Goal: Task Accomplishment & Management: Manage account settings

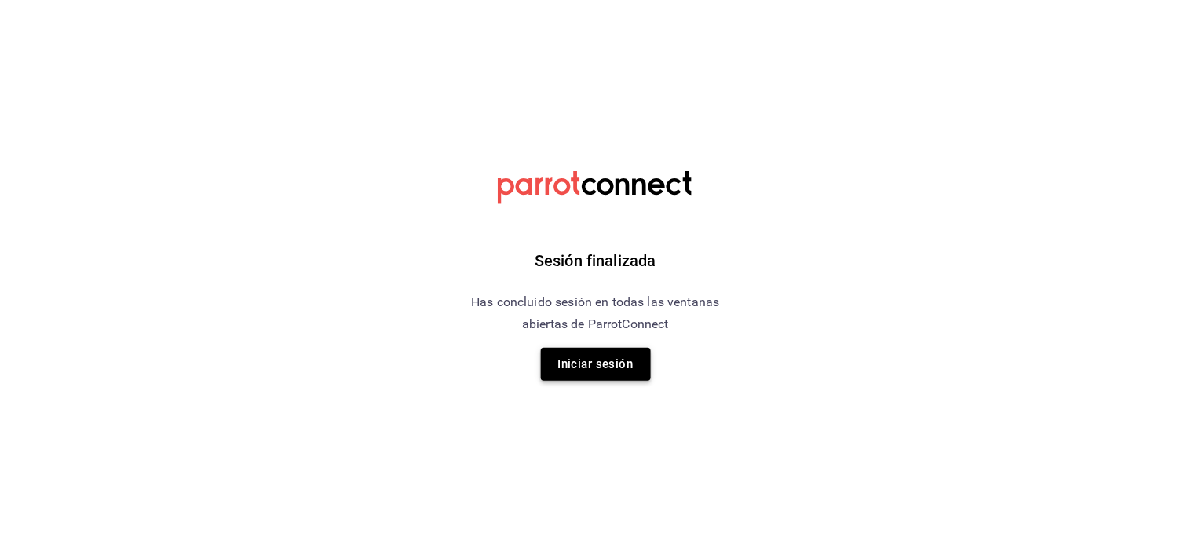
click at [630, 356] on button "Iniciar sesión" at bounding box center [596, 364] width 110 height 33
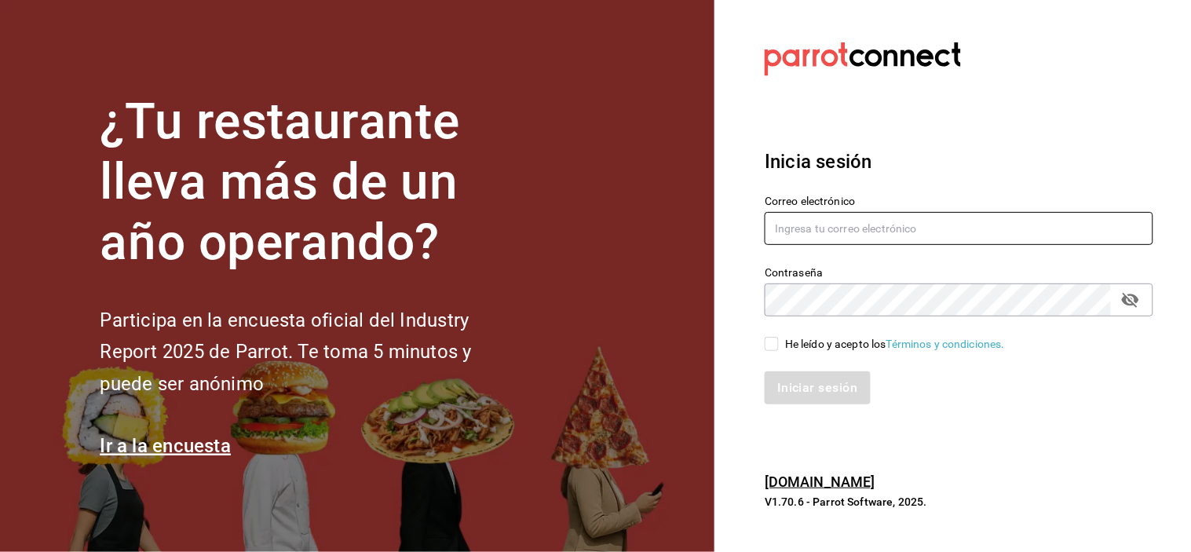
type input "abisalpedidos@gmail.com"
click at [766, 338] on input "He leído y acepto los Términos y condiciones." at bounding box center [772, 344] width 14 height 14
checkbox input "true"
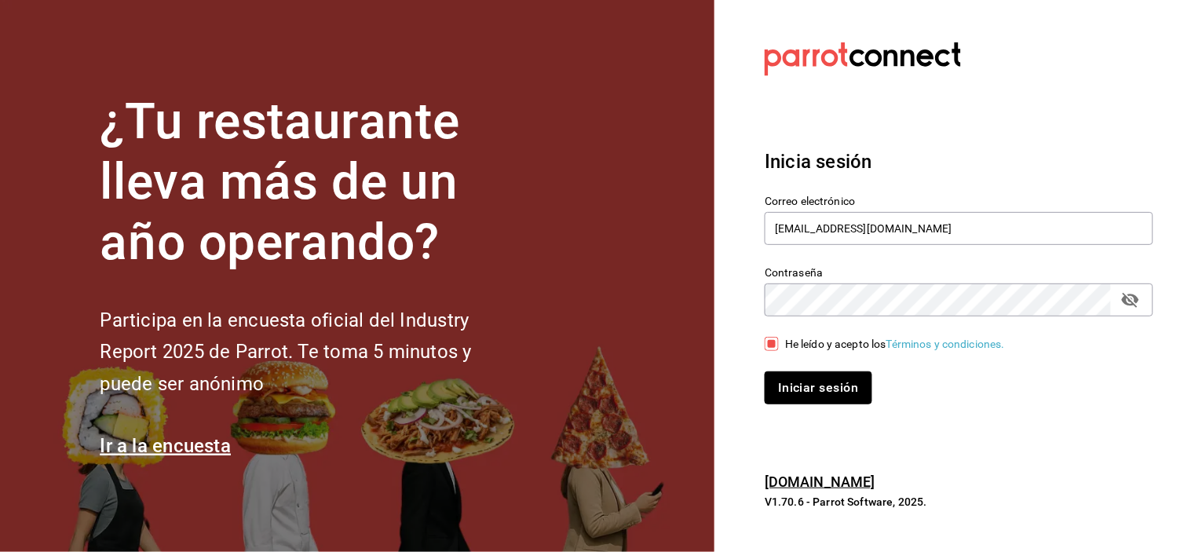
drag, startPoint x: 776, startPoint y: 371, endPoint x: 791, endPoint y: 382, distance: 18.5
click at [777, 371] on button "Iniciar sesión" at bounding box center [818, 387] width 107 height 33
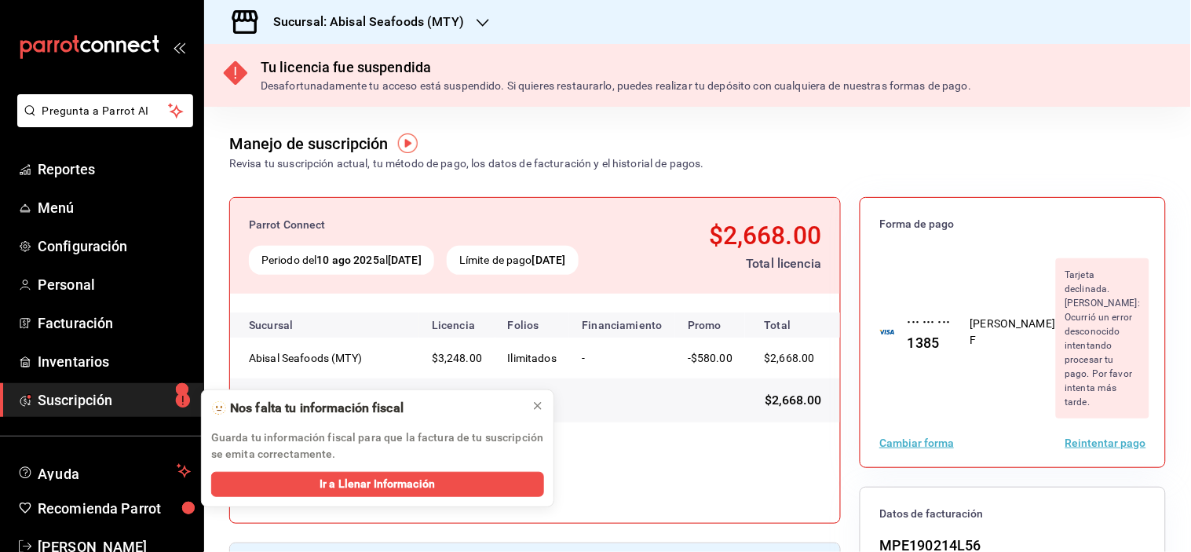
click at [395, 24] on h3 "Sucursal: Abisal Seafoods (MTY)" at bounding box center [362, 22] width 203 height 19
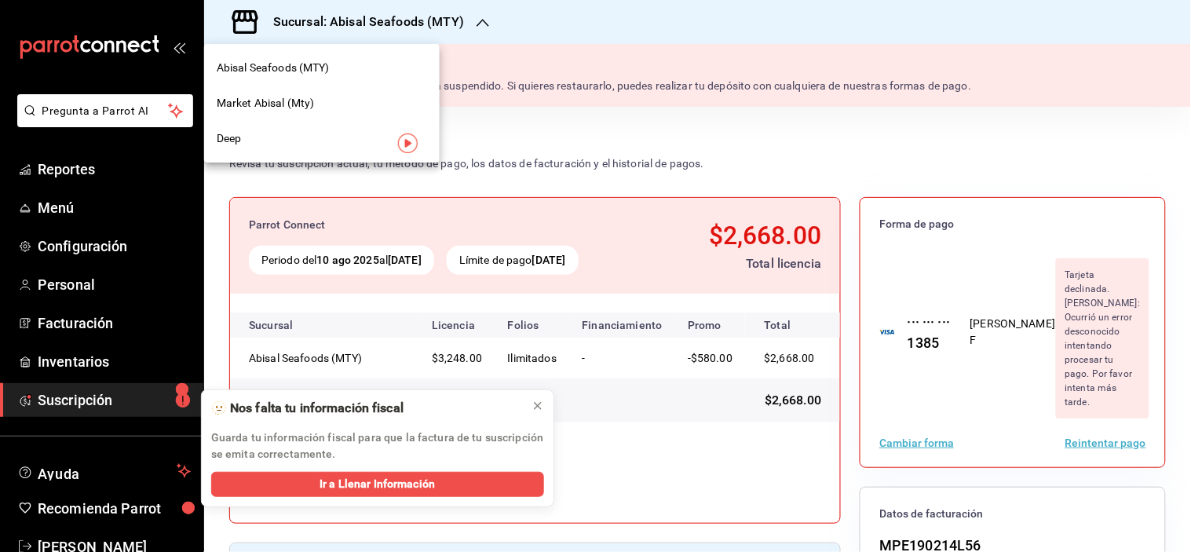
click at [289, 100] on span "Market Abisal (Mty)" at bounding box center [266, 103] width 98 height 16
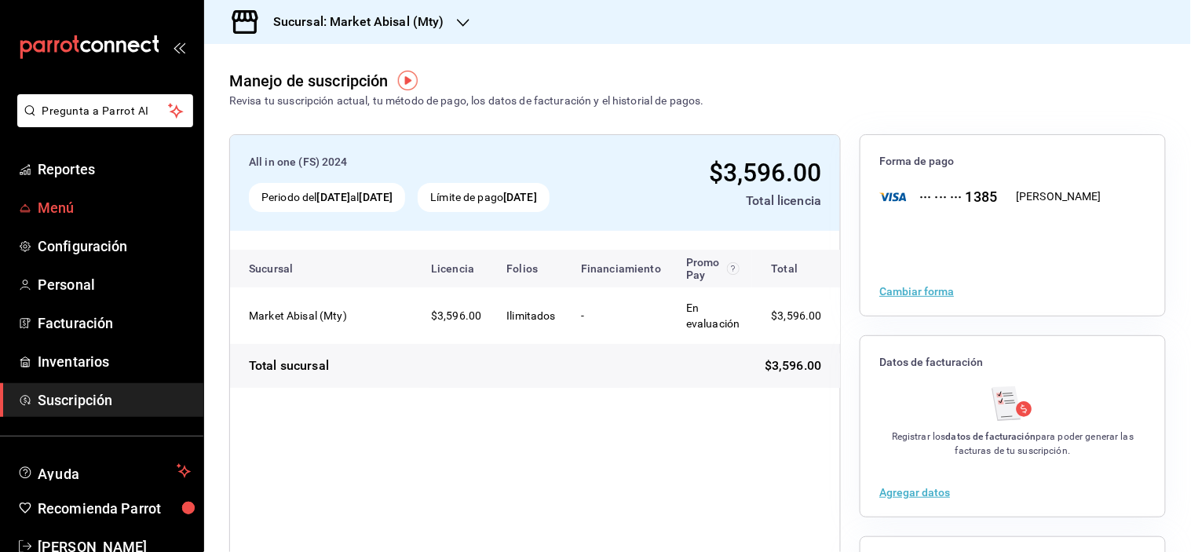
click at [98, 214] on span "Menú" at bounding box center [114, 207] width 153 height 21
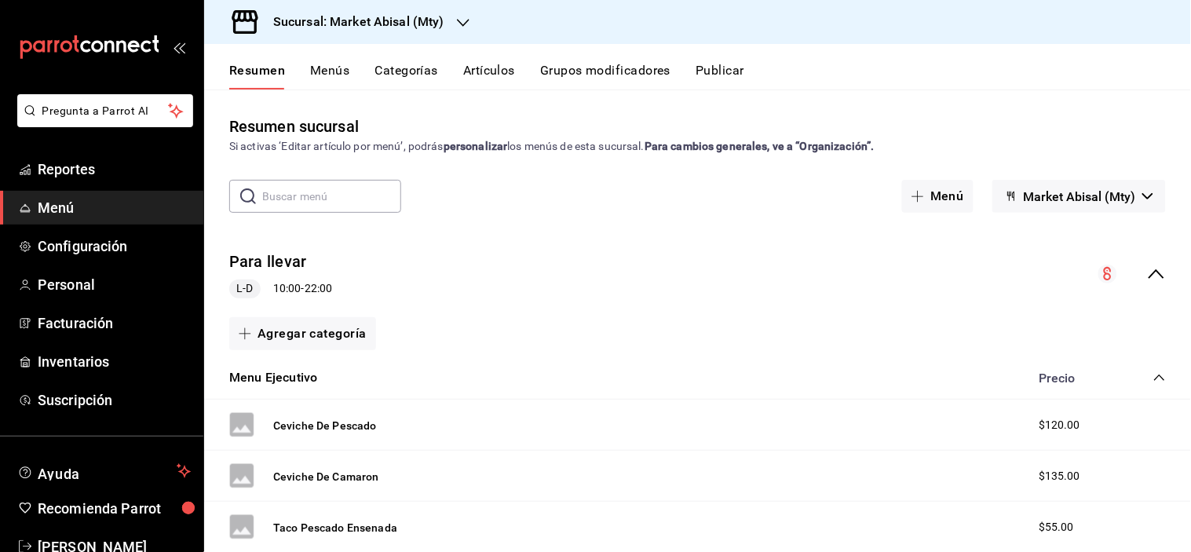
click at [1147, 276] on icon "collapse-menu-row" at bounding box center [1156, 274] width 19 height 19
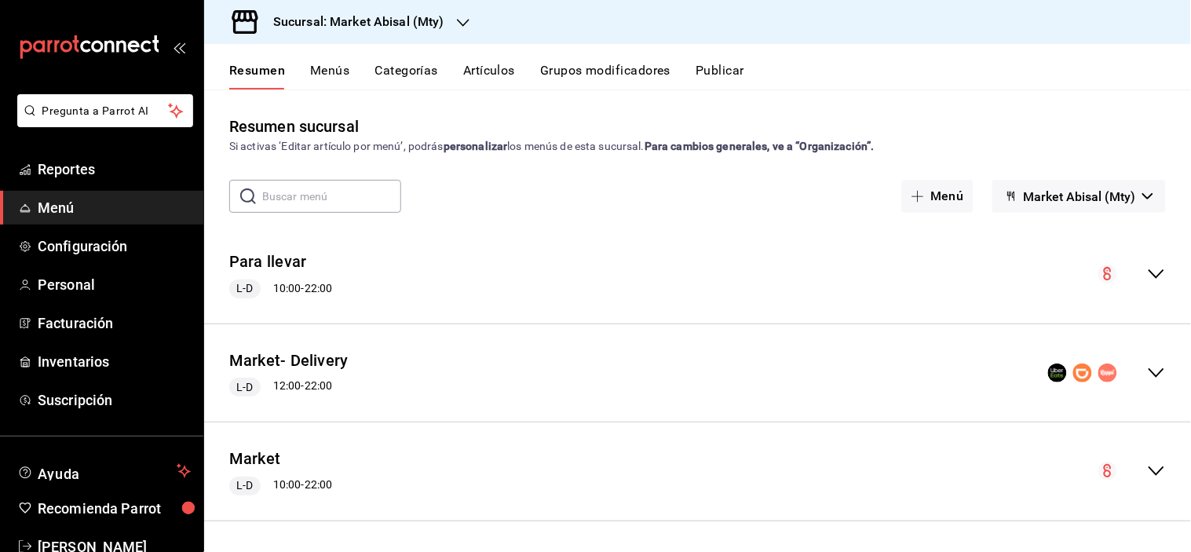
click at [296, 264] on button "Para llevar" at bounding box center [267, 261] width 77 height 23
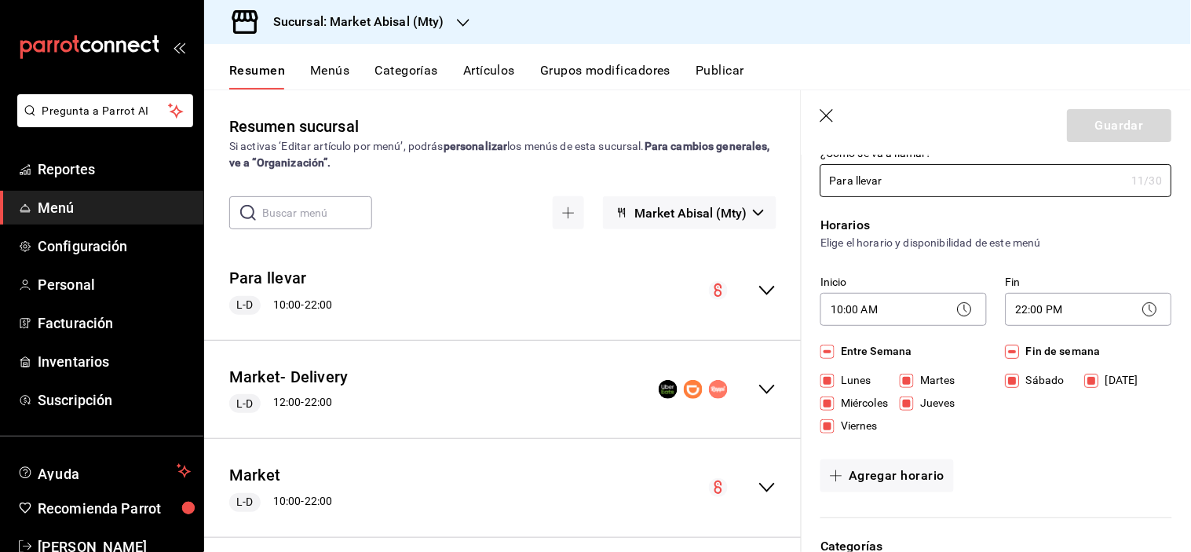
scroll to position [87, 0]
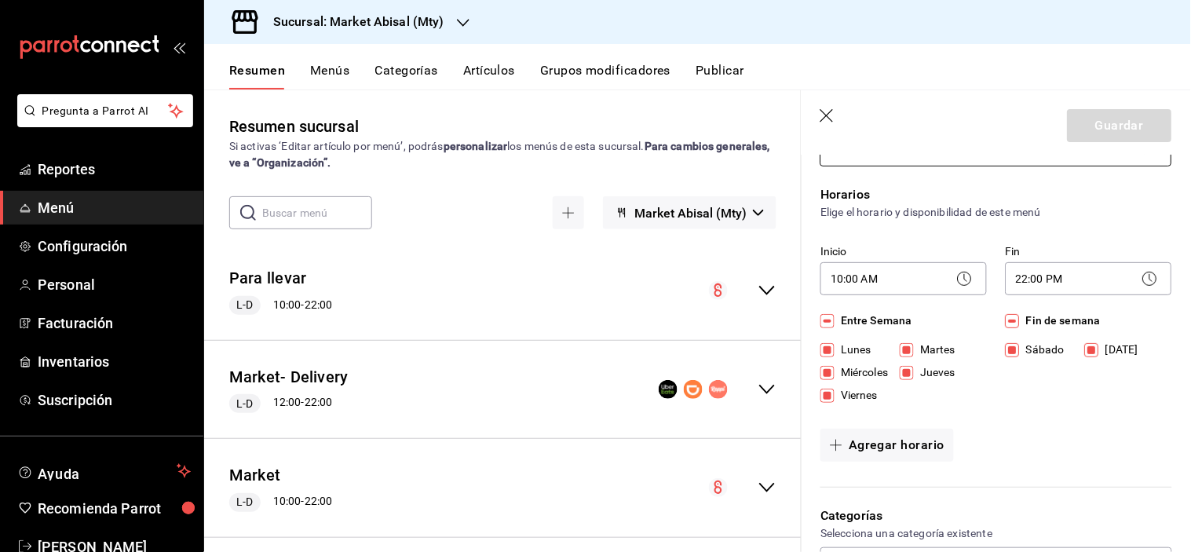
click at [962, 276] on icon at bounding box center [964, 278] width 19 height 19
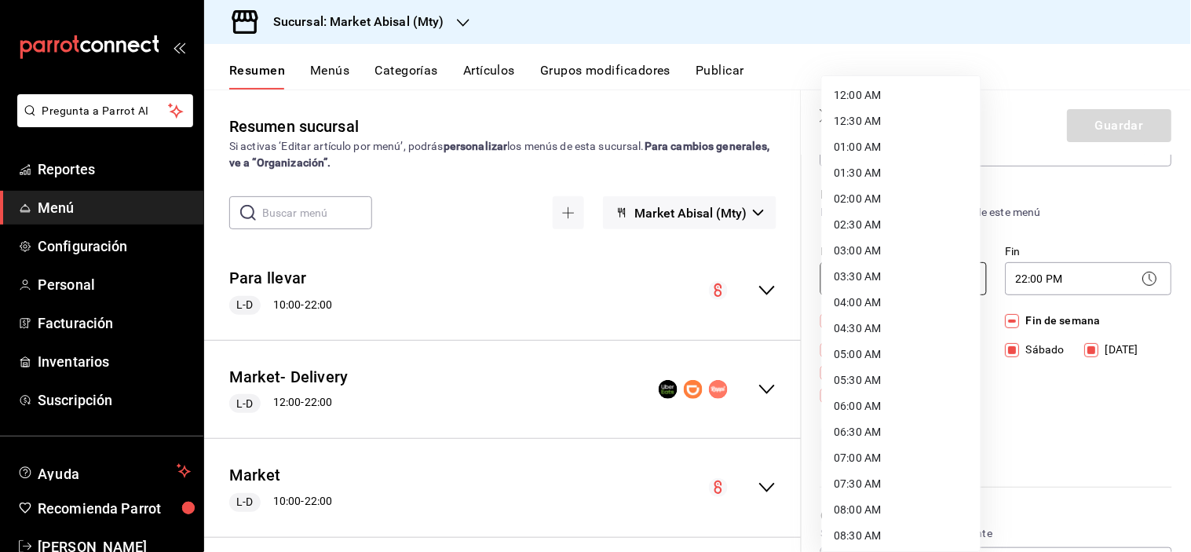
click at [842, 277] on body "Pregunta a Parrot AI Reportes Menú Configuración Personal Facturación Inventari…" at bounding box center [595, 276] width 1191 height 552
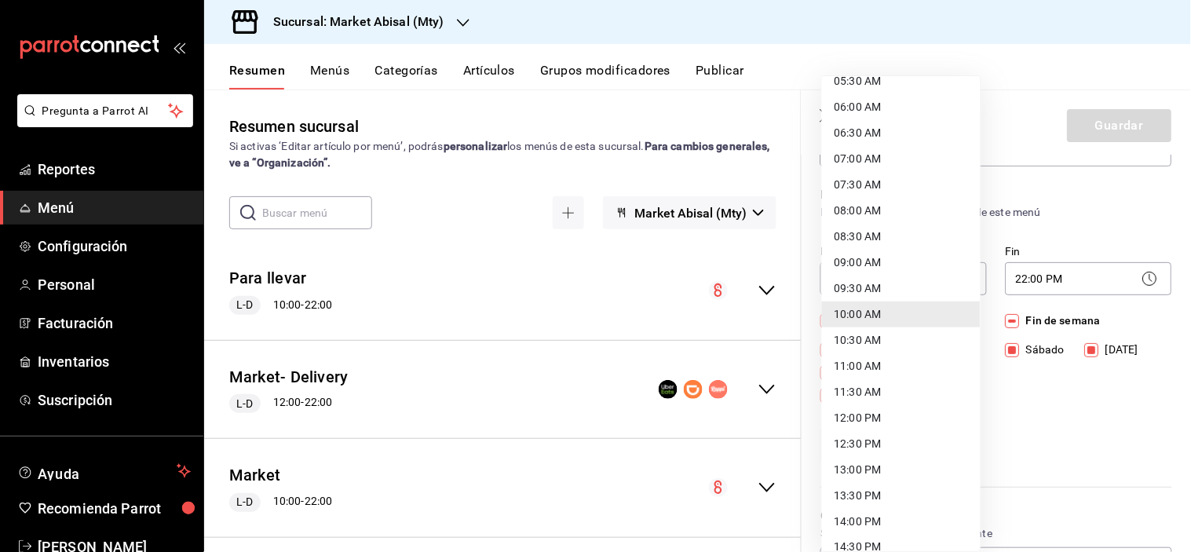
click at [876, 210] on li "08:00 AM" at bounding box center [901, 211] width 159 height 26
type input "08:00"
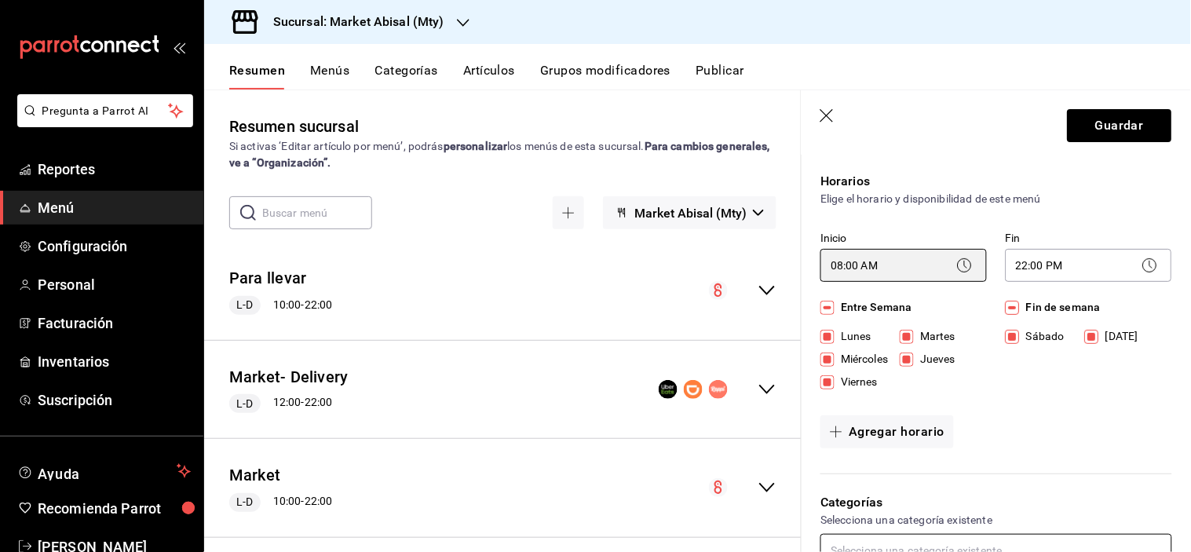
scroll to position [0, 0]
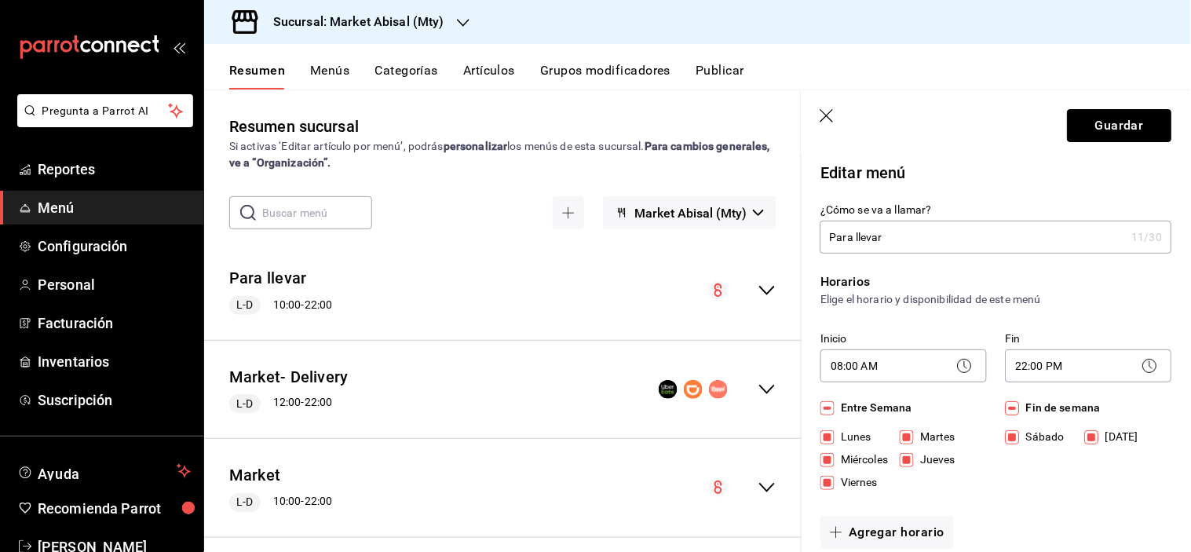
click at [1091, 137] on button "Guardar" at bounding box center [1120, 125] width 104 height 33
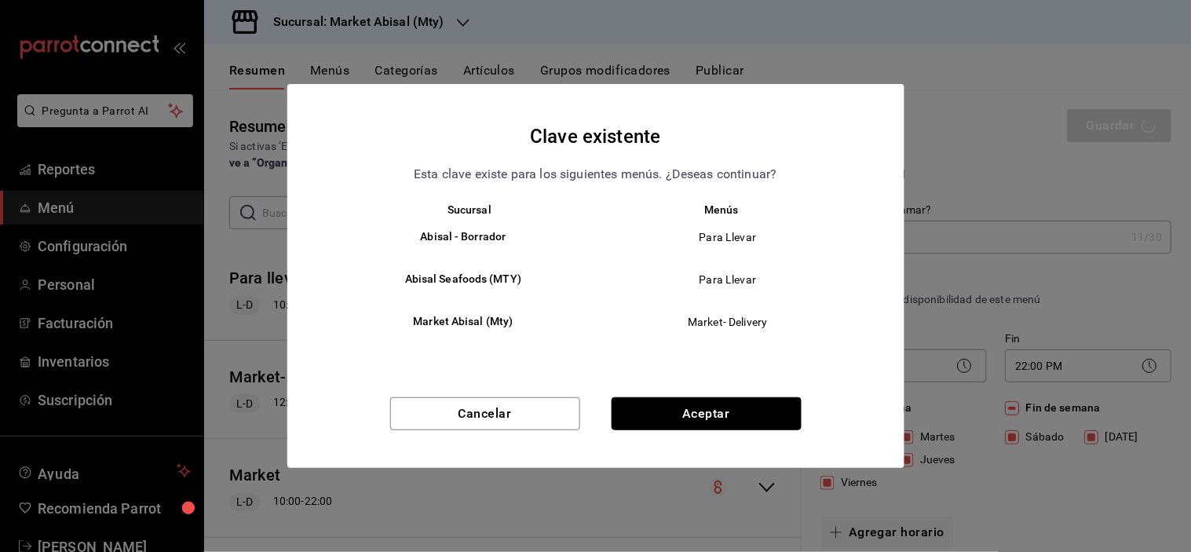
click at [732, 413] on button "Aceptar" at bounding box center [707, 413] width 190 height 33
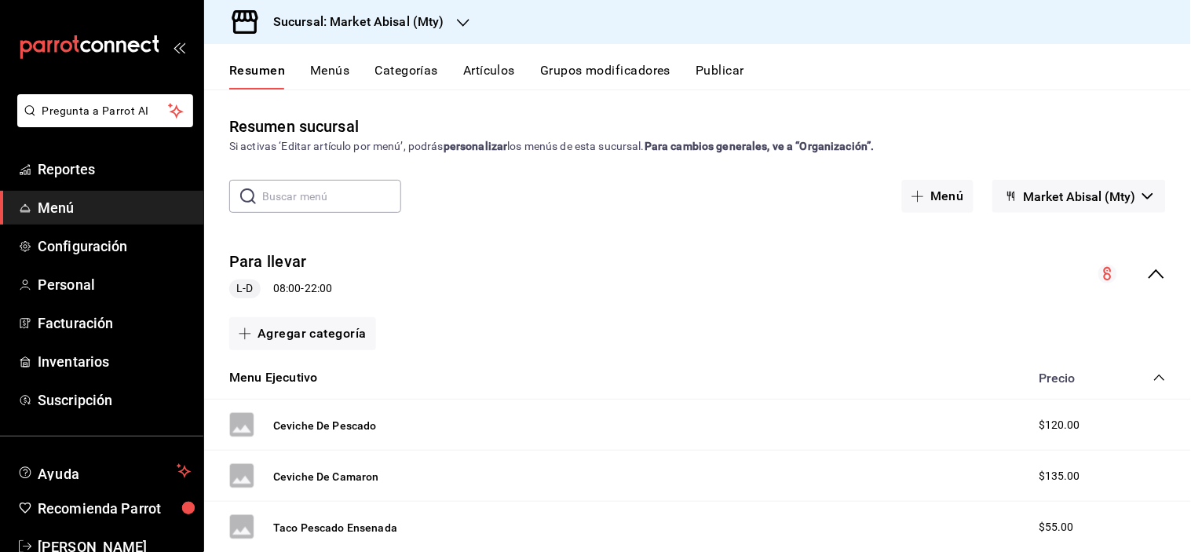
click at [1132, 272] on div "collapse-menu-row" at bounding box center [1132, 274] width 68 height 19
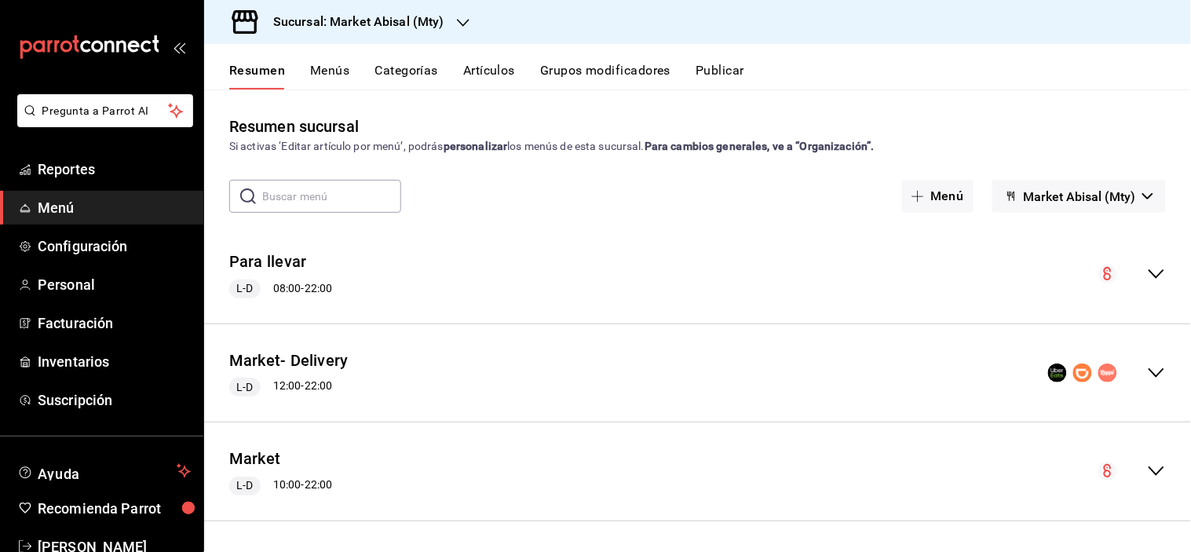
scroll to position [1, 0]
click at [263, 453] on button "Market" at bounding box center [254, 458] width 51 height 23
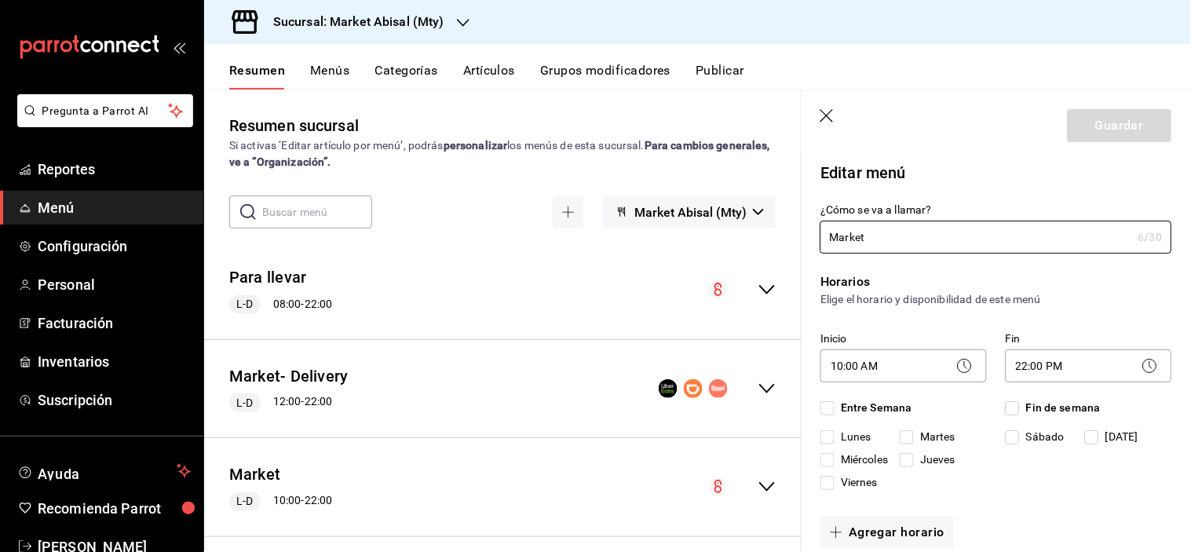
checkbox input "true"
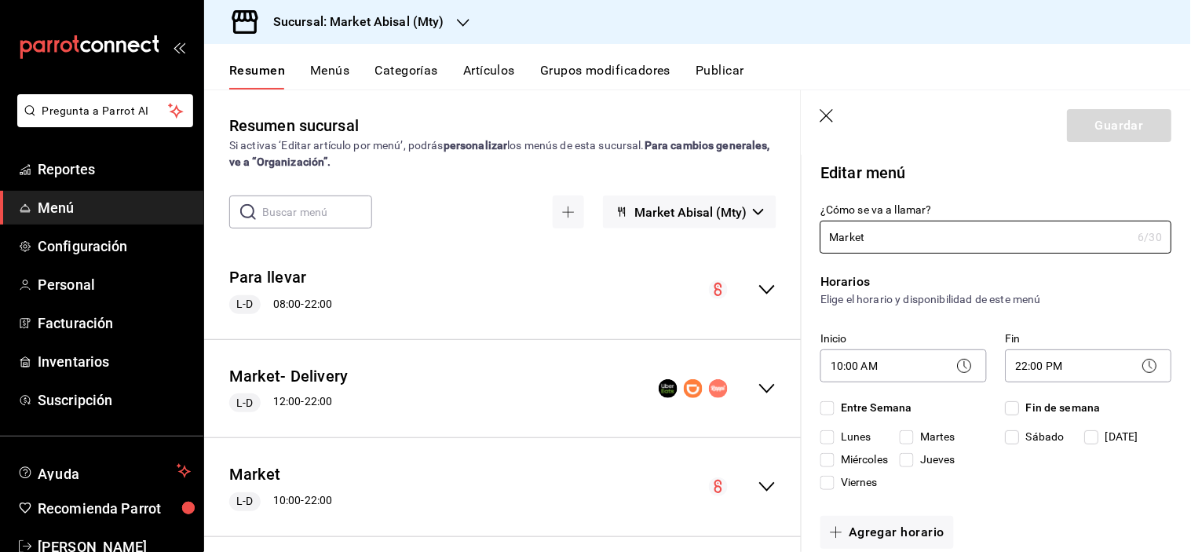
checkbox input "true"
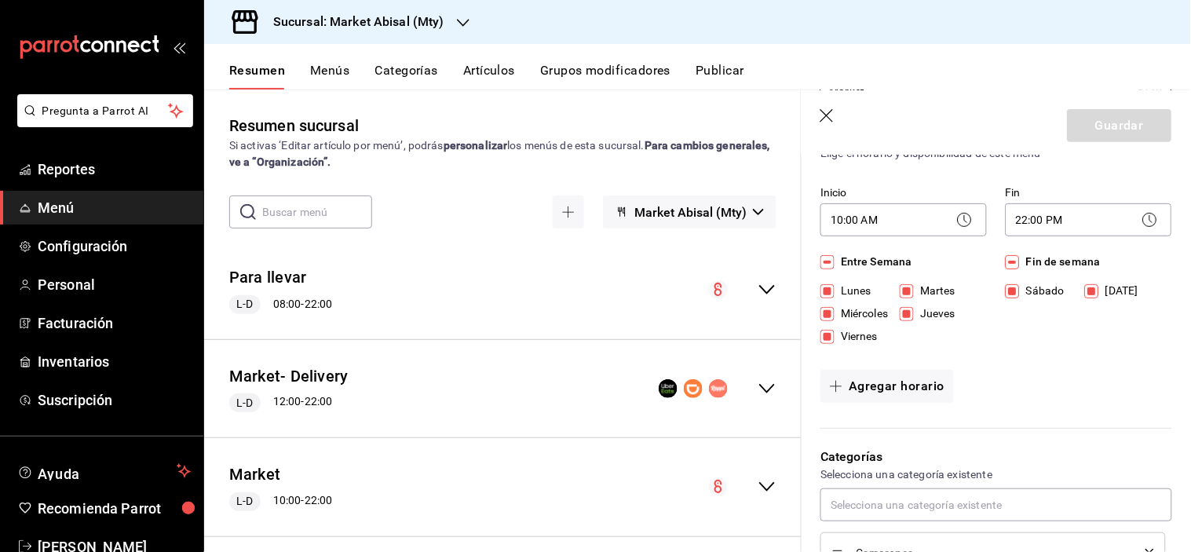
scroll to position [174, 0]
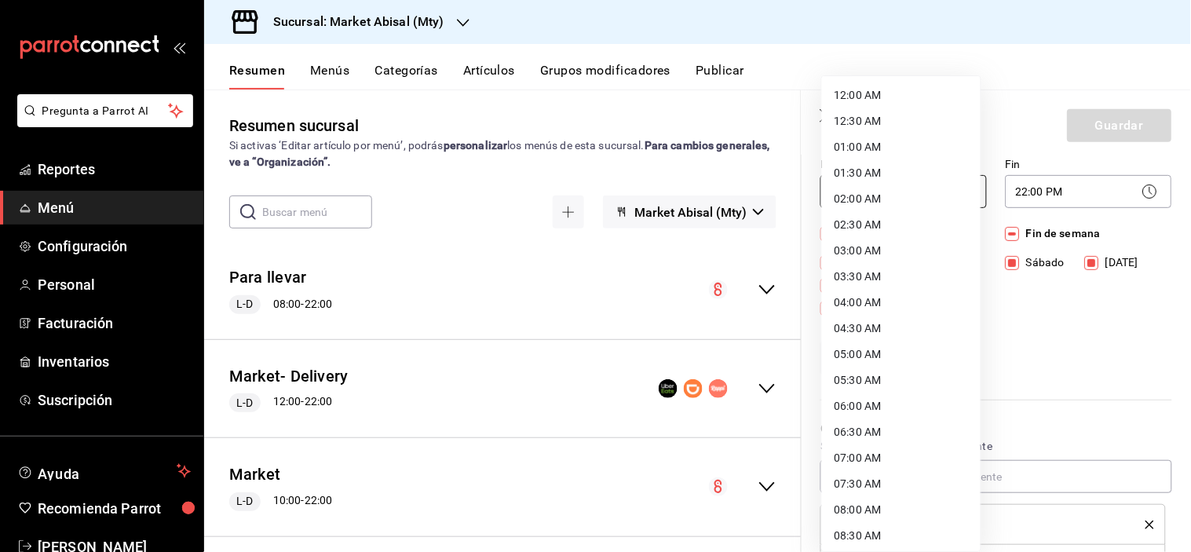
click at [970, 193] on body "Pregunta a Parrot AI Reportes Menú Configuración Personal Facturación Inventari…" at bounding box center [595, 276] width 1191 height 552
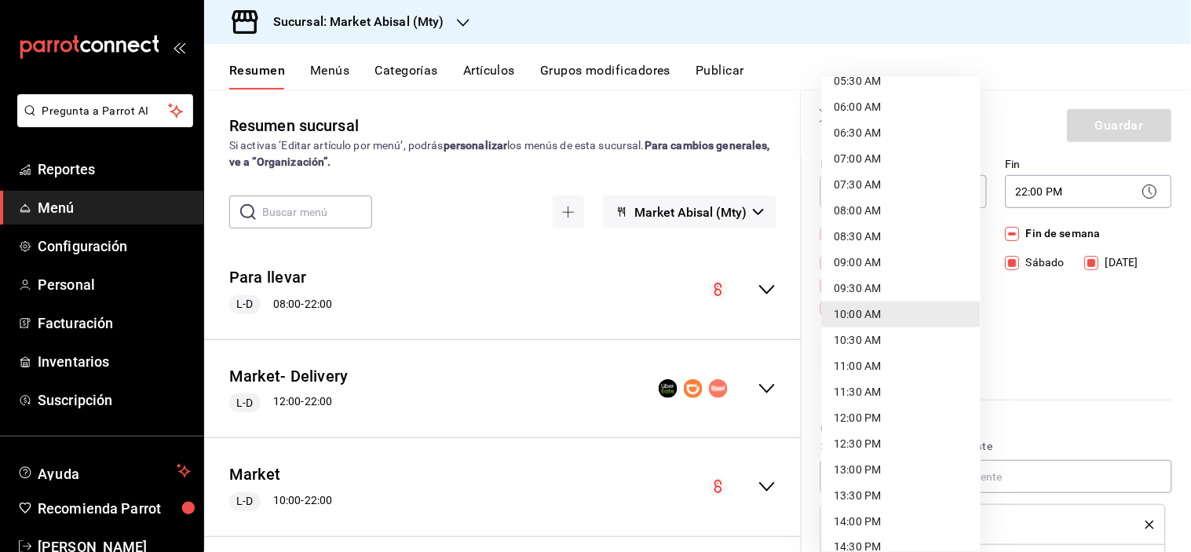
drag, startPoint x: 862, startPoint y: 214, endPoint x: 898, endPoint y: 210, distance: 36.2
click at [862, 213] on li "08:00 AM" at bounding box center [901, 211] width 159 height 26
type input "08:00"
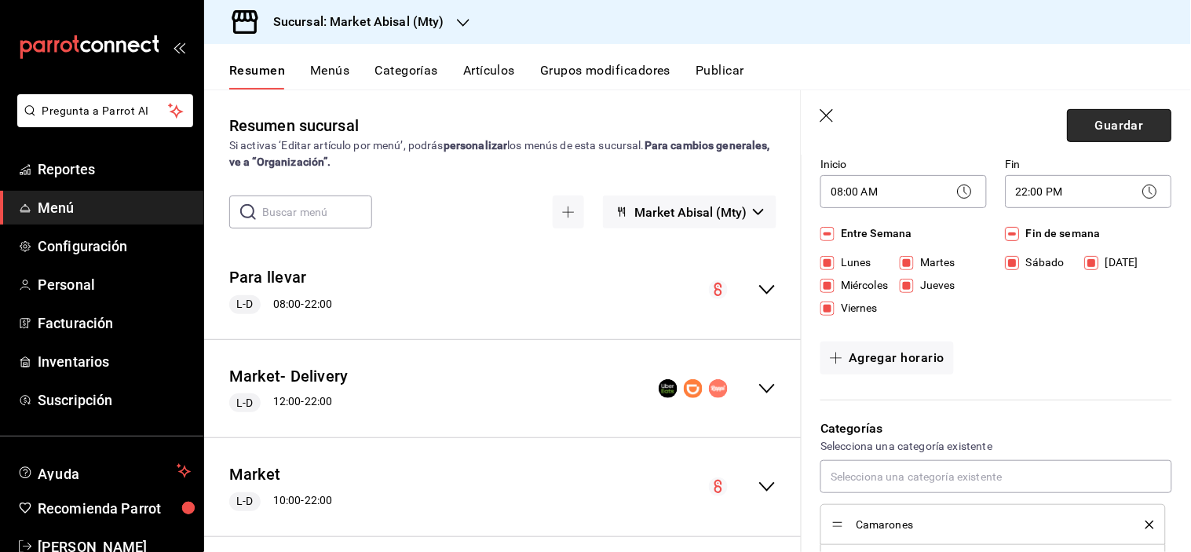
click at [1100, 131] on button "Guardar" at bounding box center [1120, 125] width 104 height 33
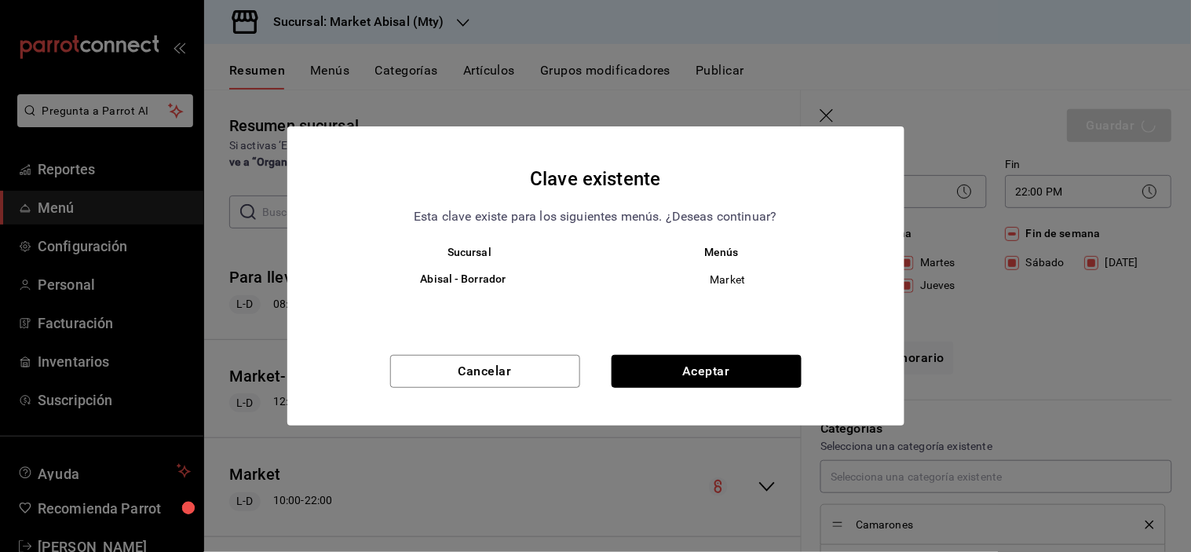
click at [780, 363] on button "Aceptar" at bounding box center [707, 371] width 190 height 33
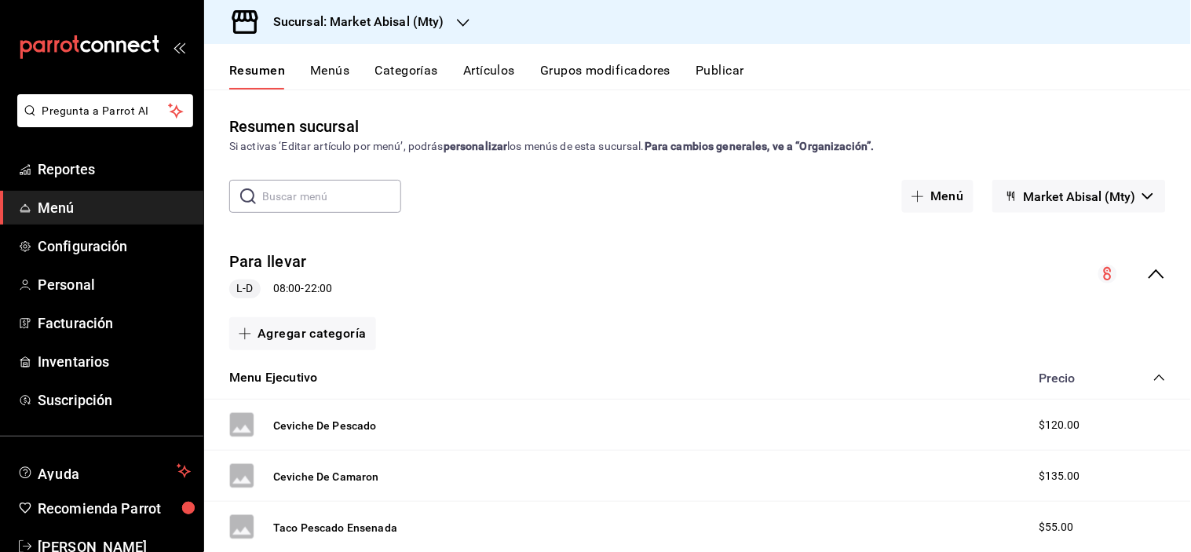
click at [1132, 268] on div "collapse-menu-row" at bounding box center [1132, 274] width 68 height 19
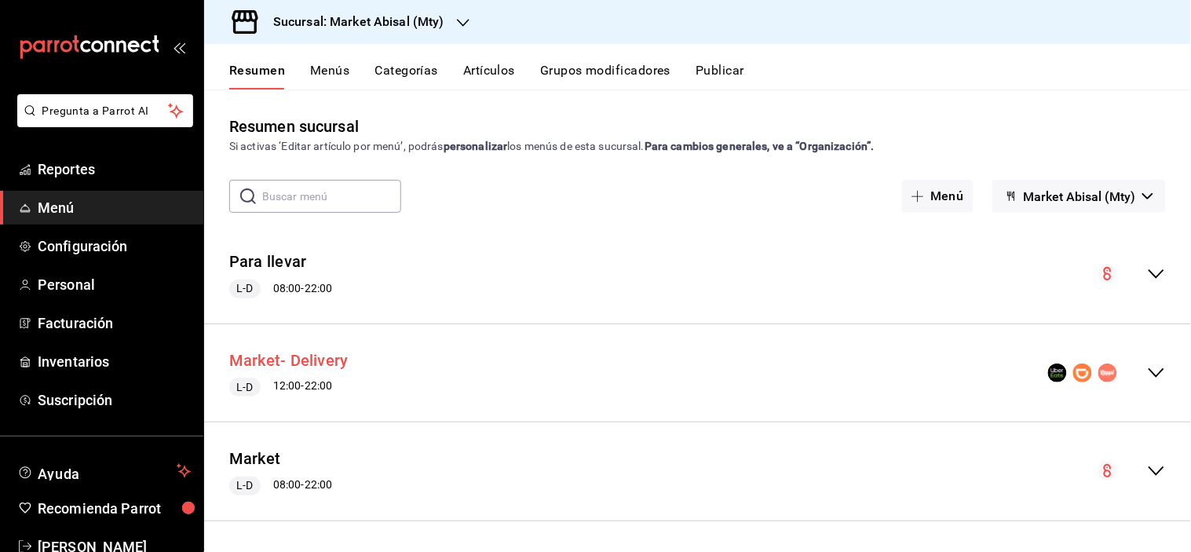
scroll to position [1, 0]
click at [320, 361] on button "Market- Delivery" at bounding box center [288, 360] width 119 height 23
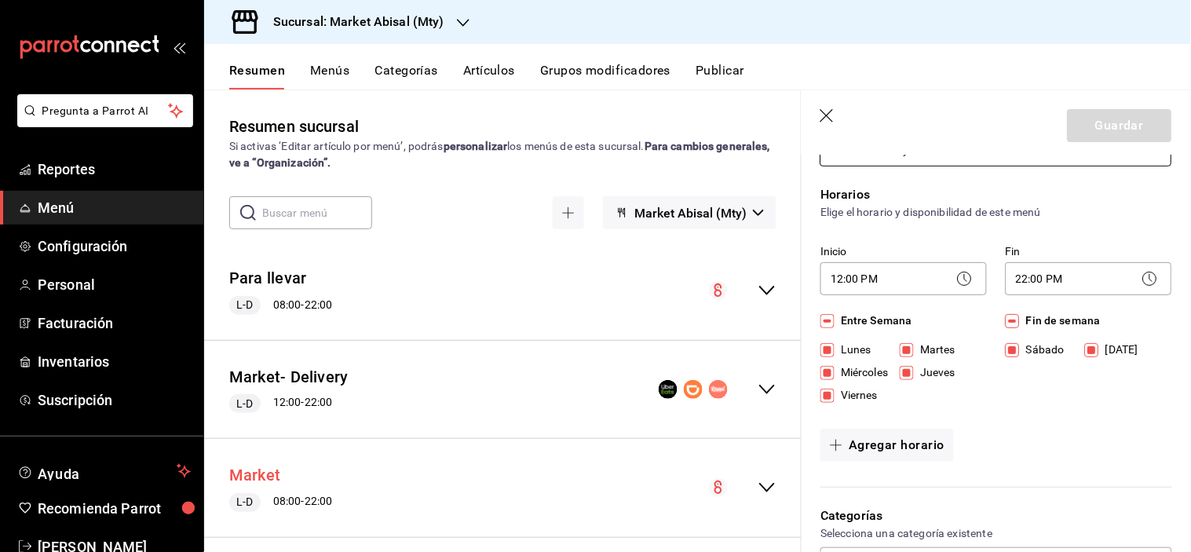
drag, startPoint x: 241, startPoint y: 469, endPoint x: 251, endPoint y: 467, distance: 10.5
click at [242, 469] on button "Market" at bounding box center [254, 475] width 51 height 23
click at [1141, 286] on icon at bounding box center [1150, 278] width 19 height 19
click at [1116, 279] on body "Pregunta a Parrot AI Reportes Menú Configuración Personal Facturación Inventari…" at bounding box center [595, 276] width 1191 height 552
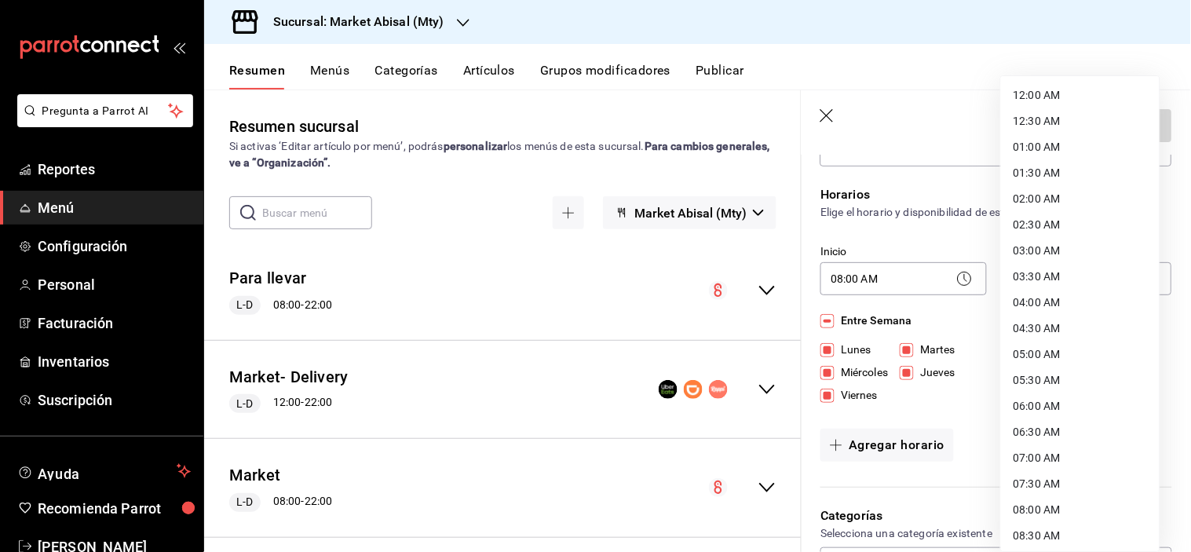
scroll to position [805, 0]
click at [1041, 479] on li "23:00 PM" at bounding box center [1080, 482] width 159 height 26
type input "23:00"
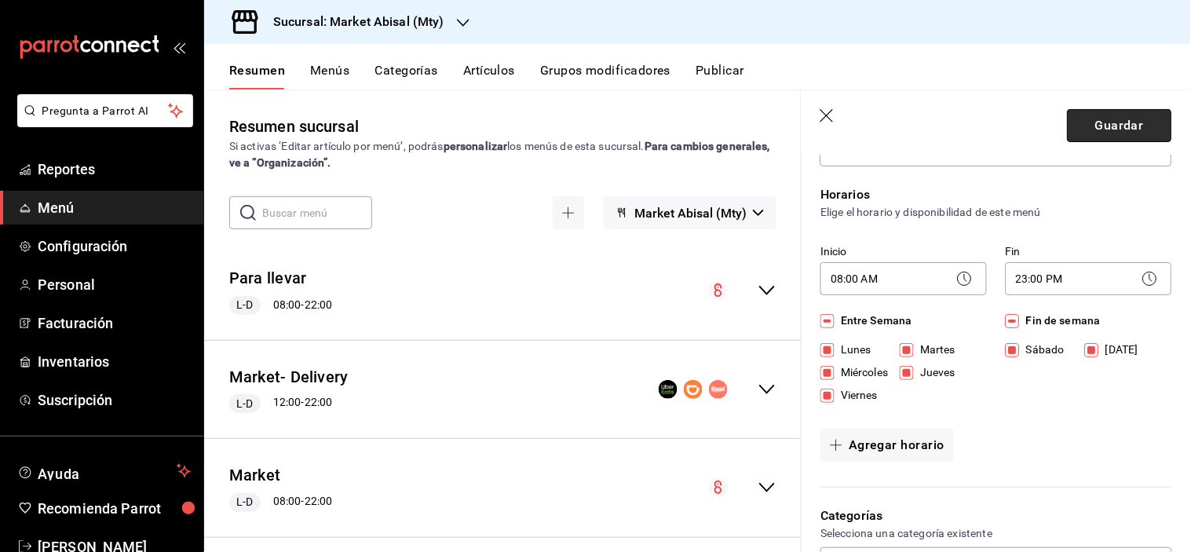
click at [1126, 139] on button "Guardar" at bounding box center [1120, 125] width 104 height 33
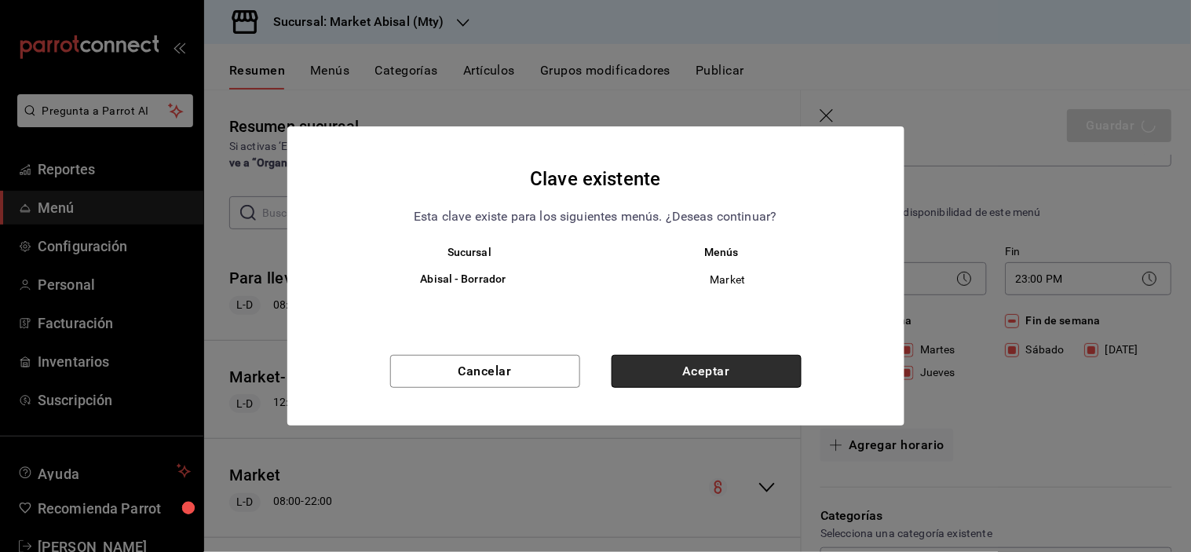
click at [671, 365] on button "Aceptar" at bounding box center [707, 371] width 190 height 33
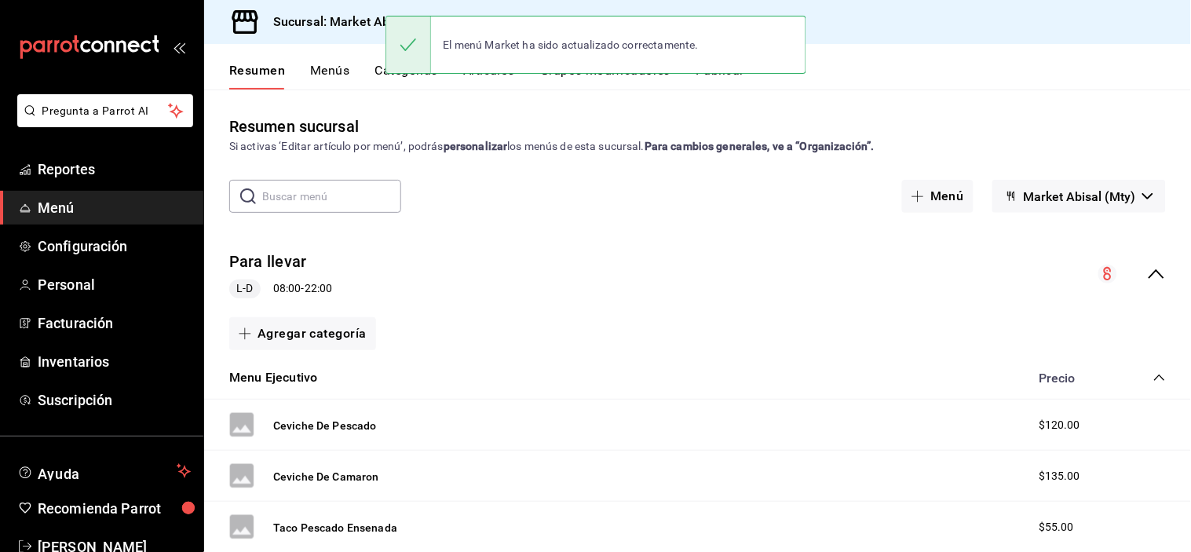
click at [1147, 276] on icon "collapse-menu-row" at bounding box center [1156, 274] width 19 height 19
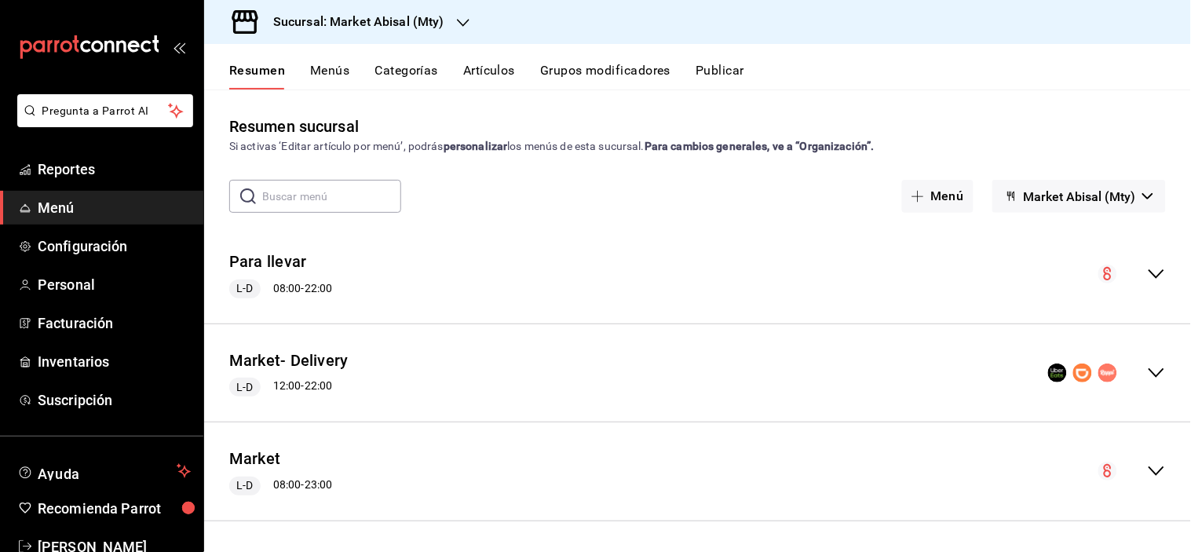
click at [1149, 276] on icon "collapse-menu-row" at bounding box center [1157, 273] width 16 height 9
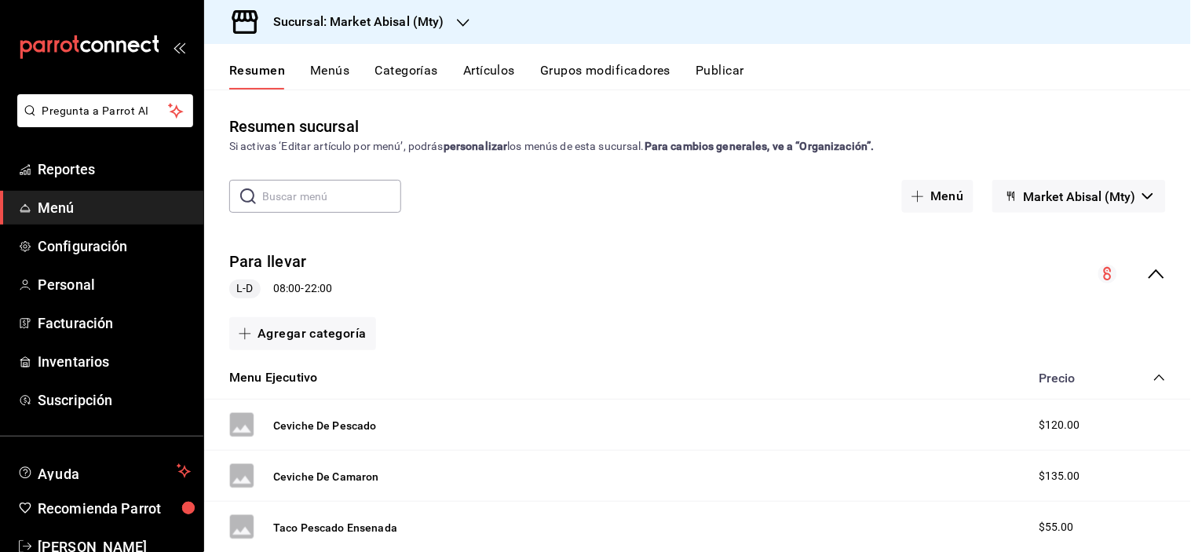
drag, startPoint x: 273, startPoint y: 265, endPoint x: 434, endPoint y: 285, distance: 162.1
click at [273, 265] on button "Para llevar" at bounding box center [267, 261] width 77 height 23
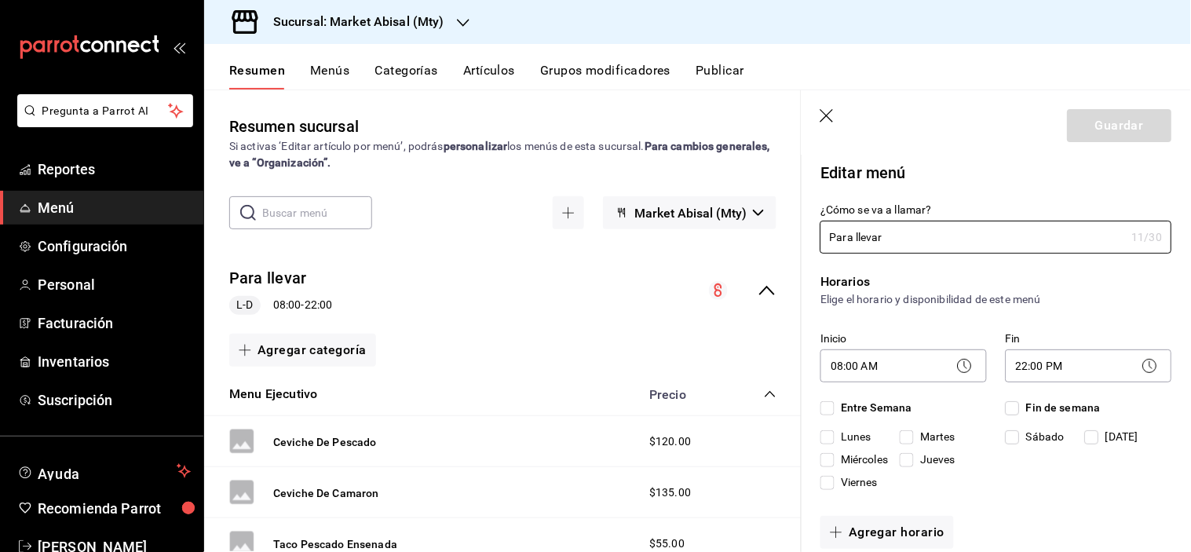
checkbox input "true"
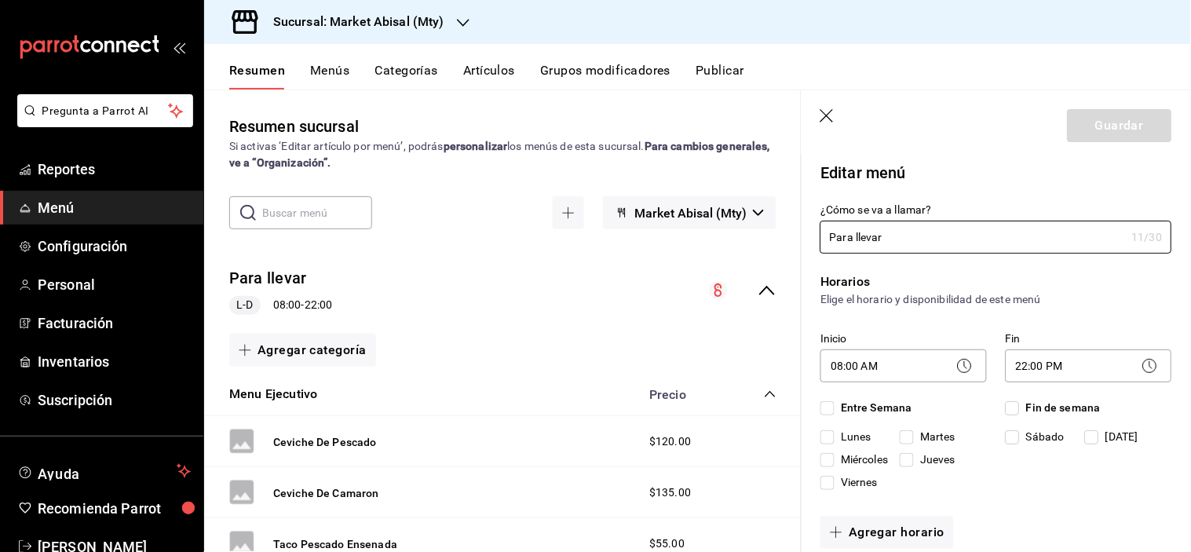
checkbox input "true"
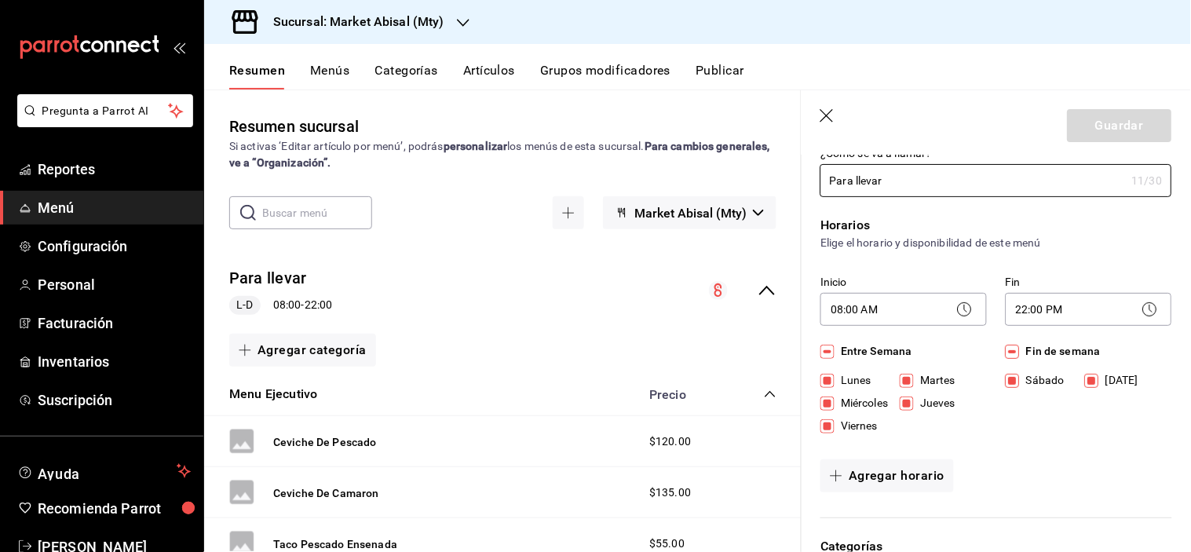
scroll to position [87, 0]
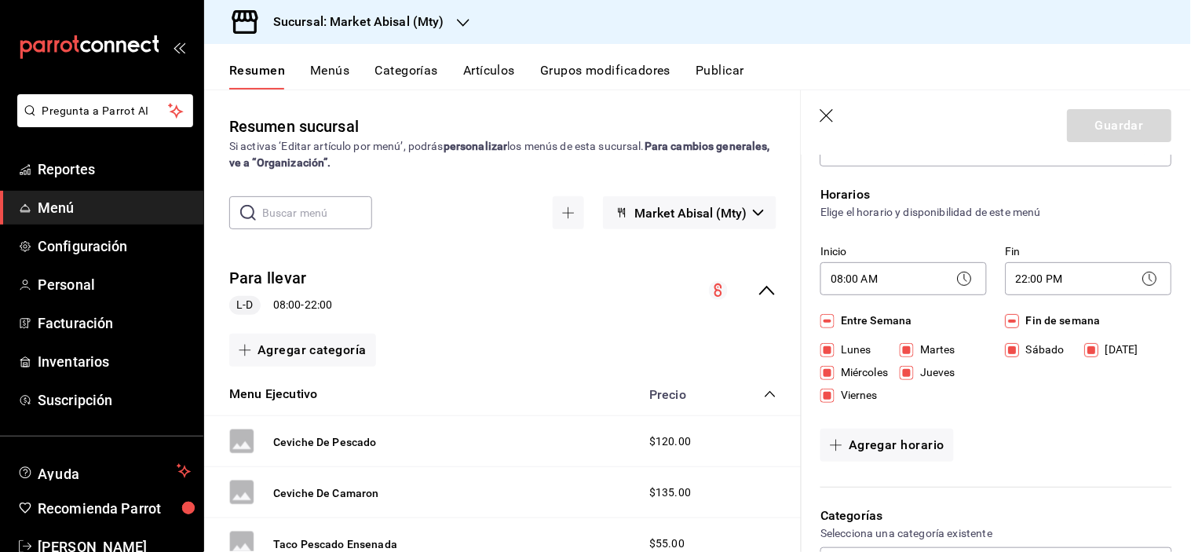
click at [1141, 283] on icon at bounding box center [1150, 278] width 19 height 19
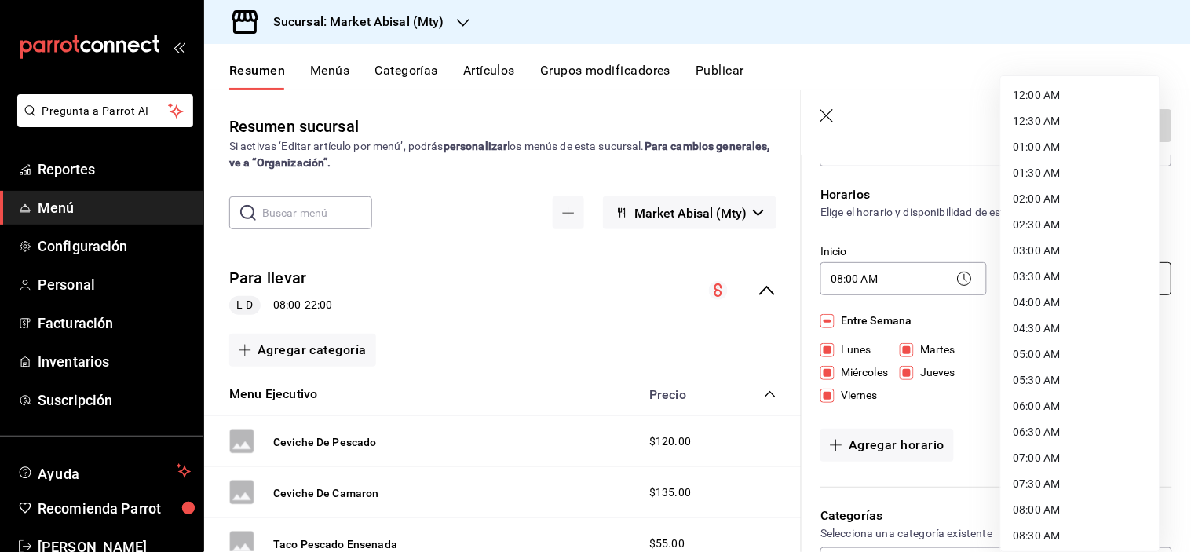
click at [1101, 286] on body "Pregunta a Parrot AI Reportes Menú Configuración Personal Facturación Inventari…" at bounding box center [595, 276] width 1191 height 552
click at [1030, 476] on li "23:00 PM" at bounding box center [1080, 482] width 159 height 26
type input "23:00"
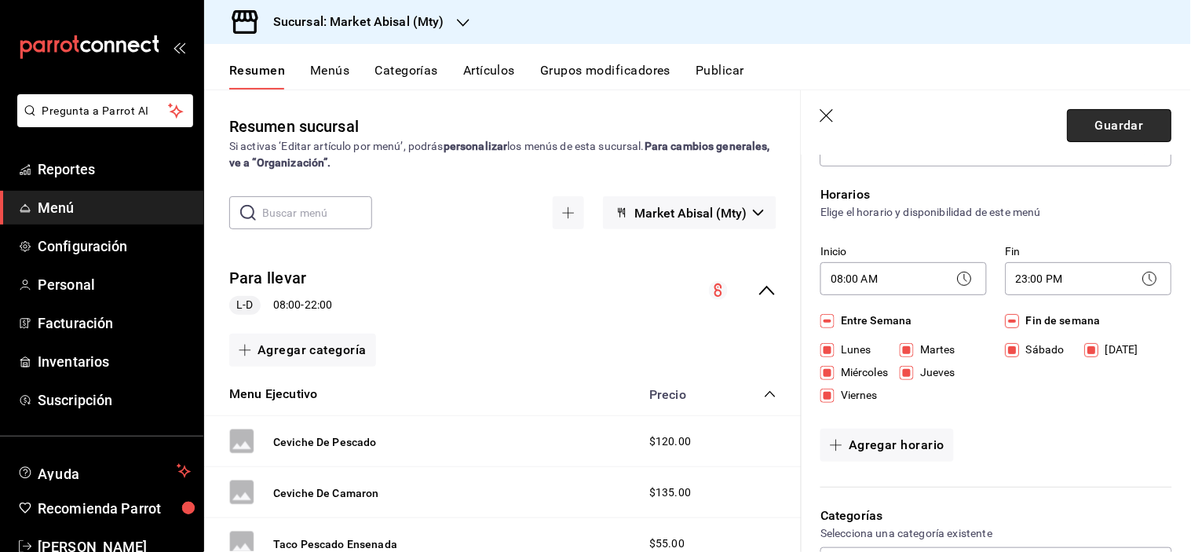
click at [1133, 135] on button "Guardar" at bounding box center [1120, 125] width 104 height 33
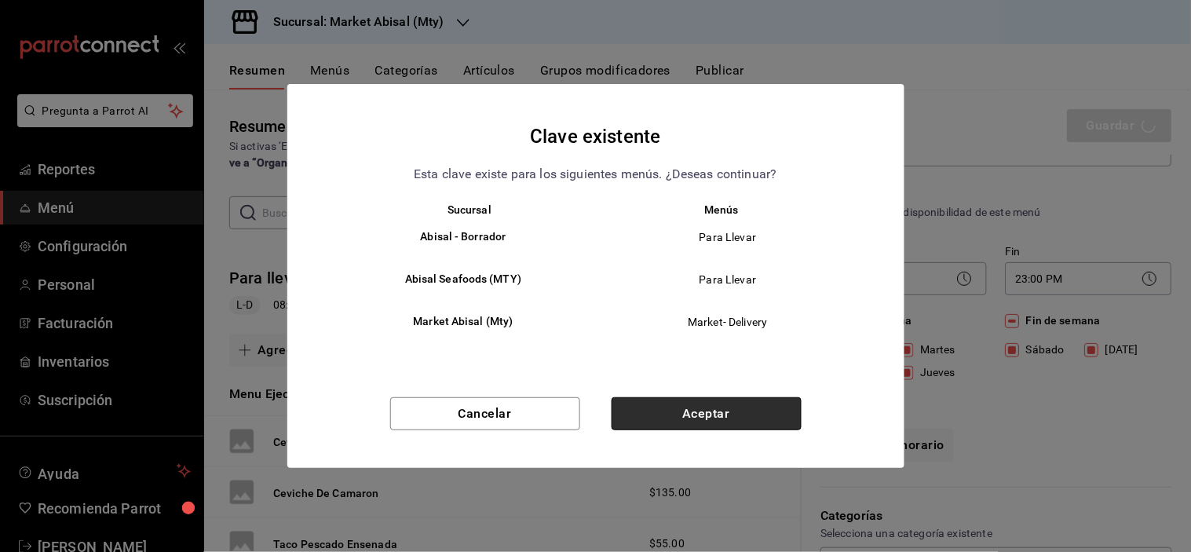
click at [726, 411] on button "Aceptar" at bounding box center [707, 413] width 190 height 33
